Goal: Task Accomplishment & Management: Use online tool/utility

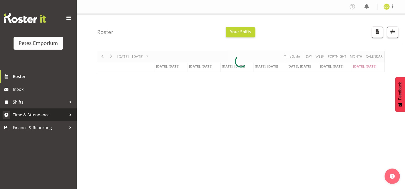
click at [40, 109] on link "Time & Attendance" at bounding box center [38, 114] width 77 height 13
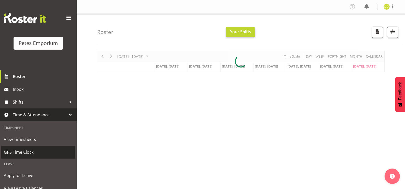
click at [29, 153] on span "GPS Time Clock" at bounding box center [38, 152] width 69 height 8
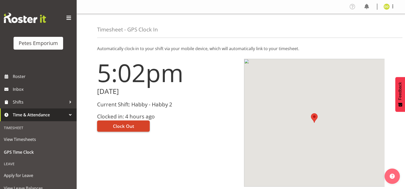
click at [130, 123] on span "Clock Out" at bounding box center [123, 126] width 21 height 7
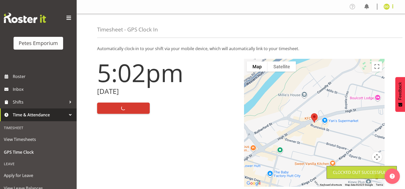
click at [392, 9] on span at bounding box center [393, 6] width 6 height 6
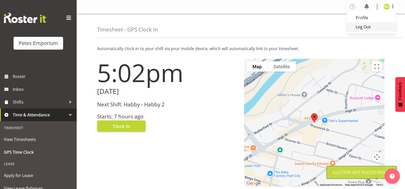
click at [378, 28] on link "Log Out" at bounding box center [371, 26] width 49 height 9
